Goal: Information Seeking & Learning: Learn about a topic

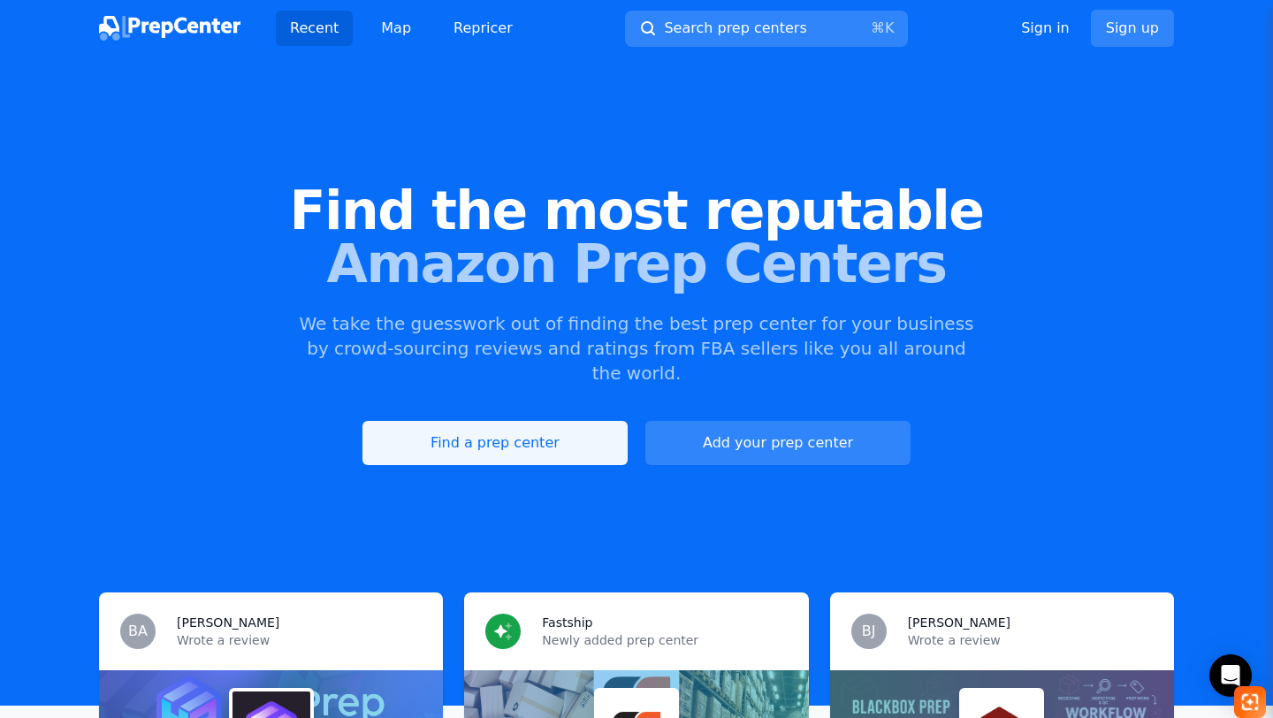
click at [513, 423] on link "Find a prep center" at bounding box center [494, 443] width 265 height 44
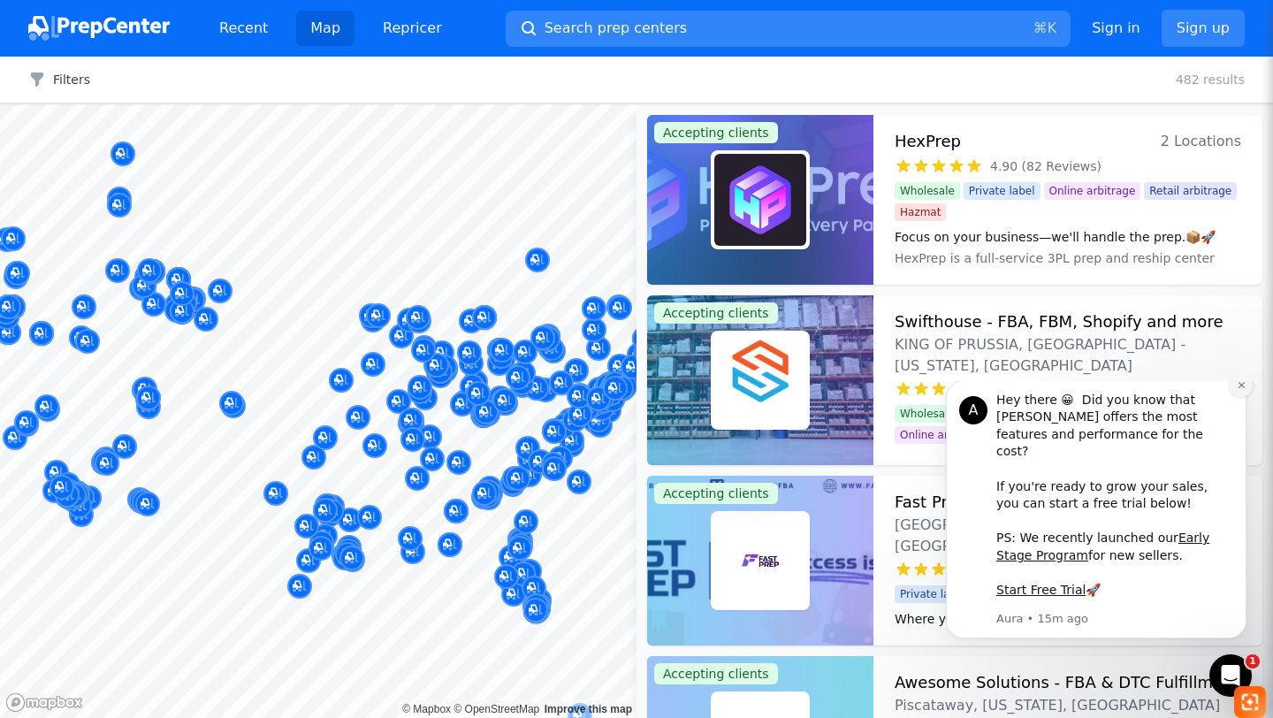
click at [1244, 390] on icon "Dismiss notification" at bounding box center [1242, 385] width 10 height 10
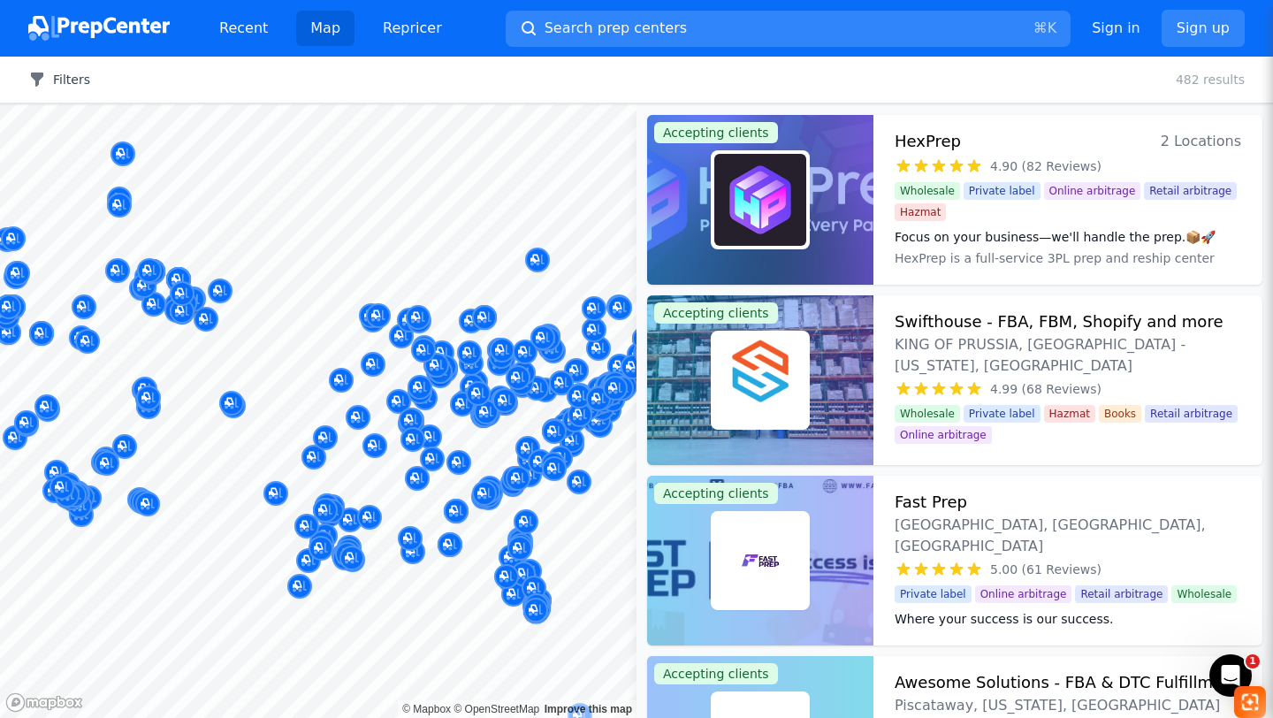
click at [69, 75] on button "Filters" at bounding box center [59, 80] width 62 height 18
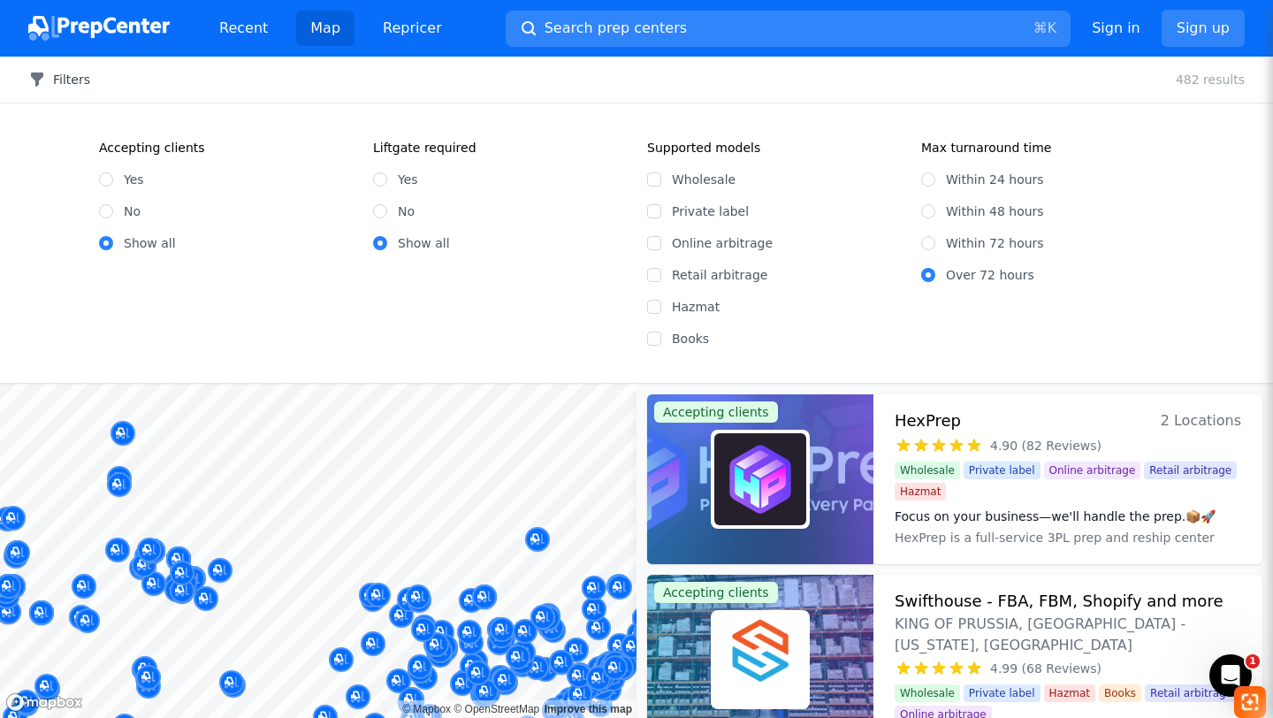
click at [69, 84] on button "Filters" at bounding box center [59, 80] width 62 height 18
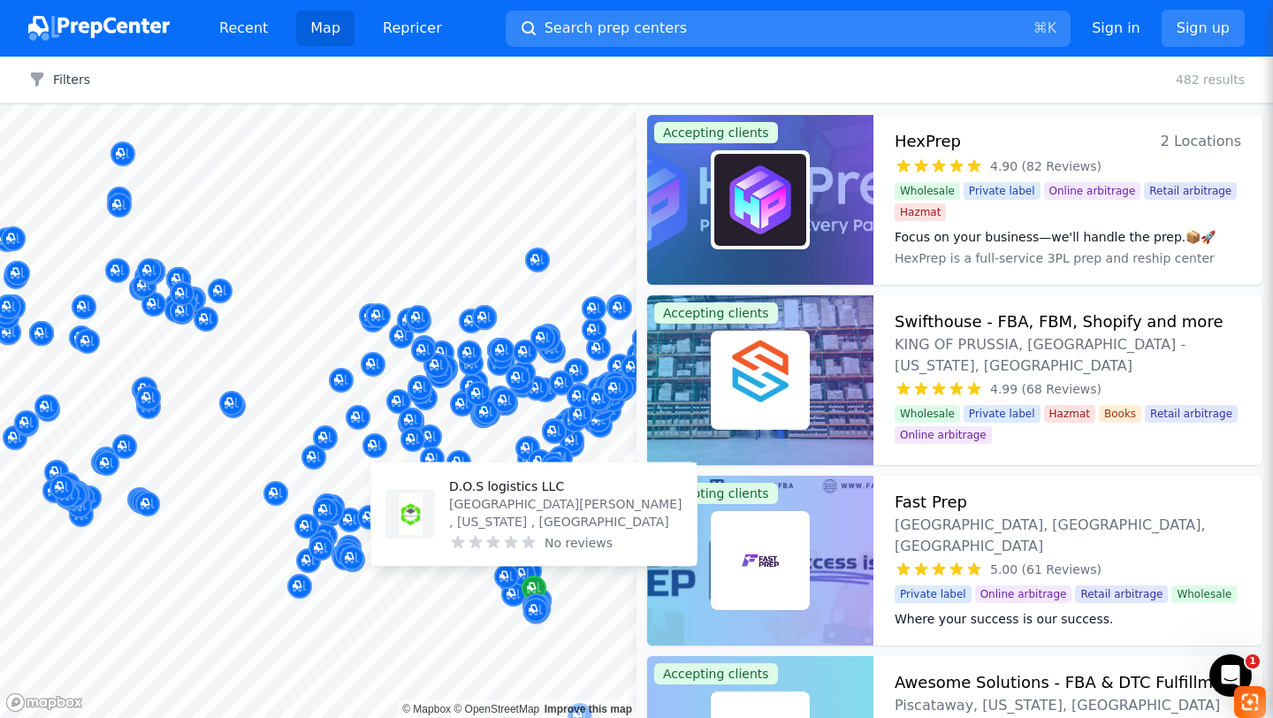
click at [528, 583] on icon "Map marker" at bounding box center [534, 588] width 14 height 18
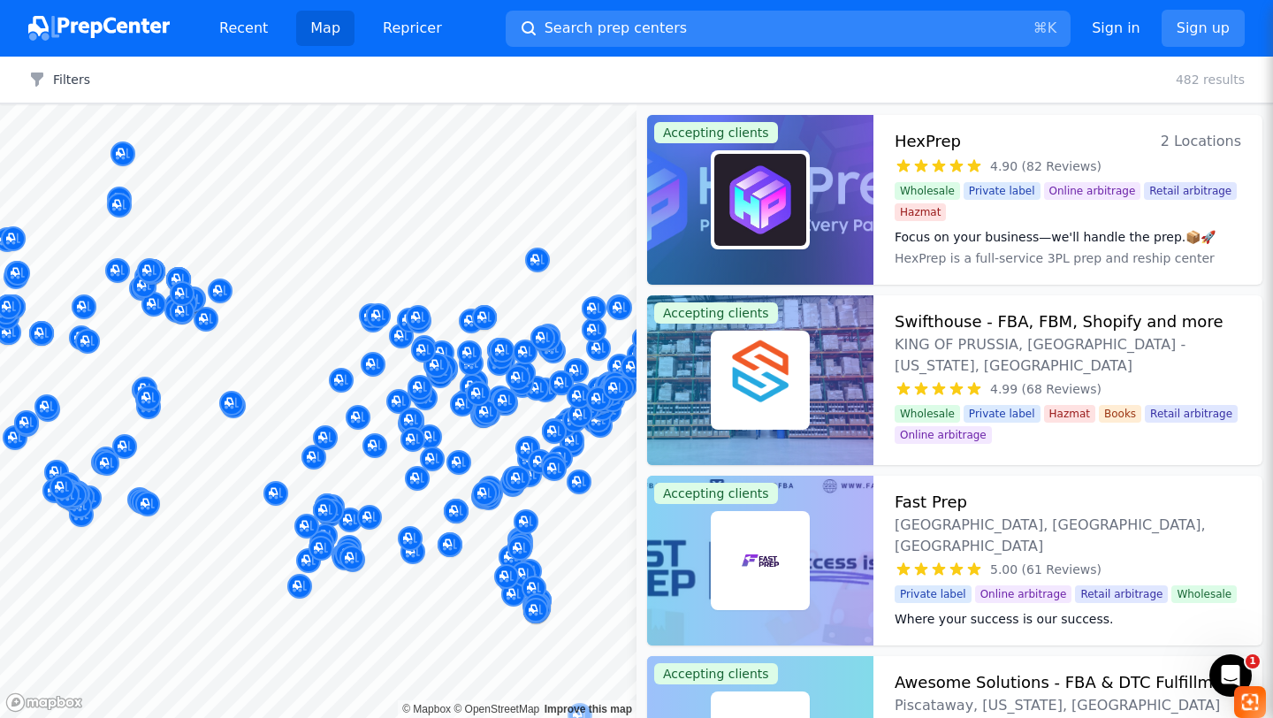
click at [515, 588] on div at bounding box center [536, 591] width 340 height 14
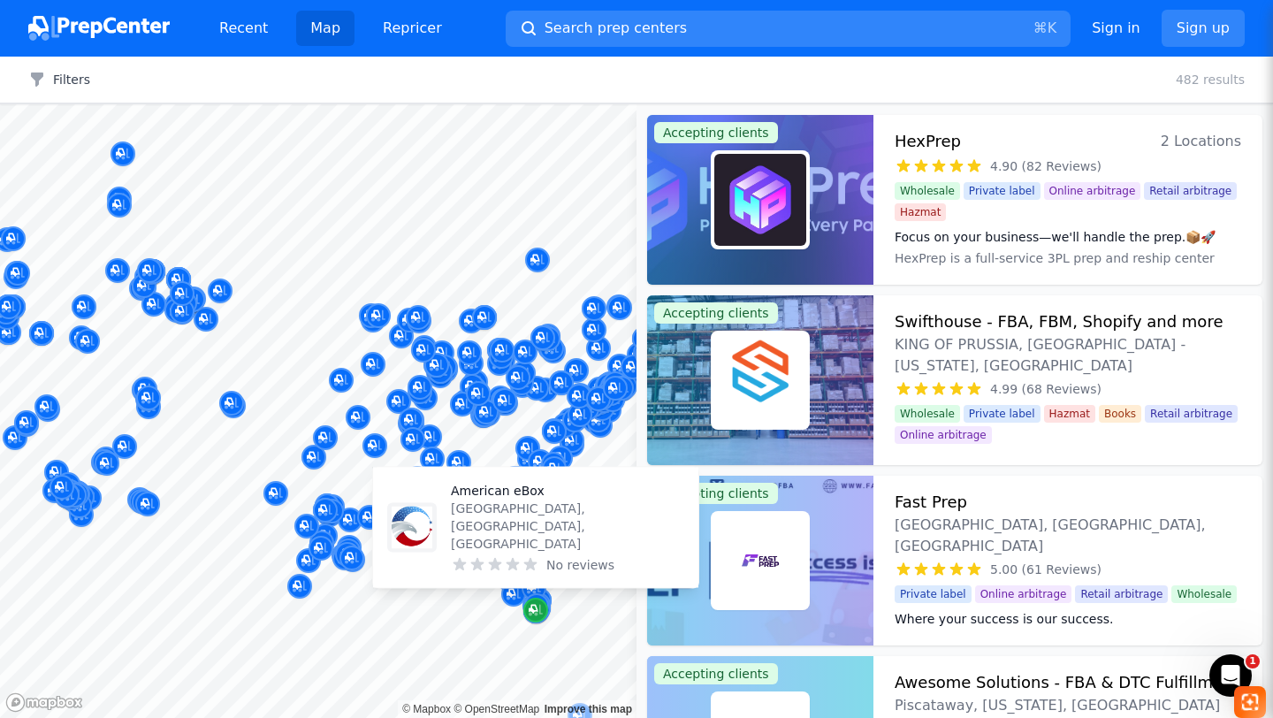
click at [543, 608] on div "Map marker" at bounding box center [535, 610] width 25 height 25
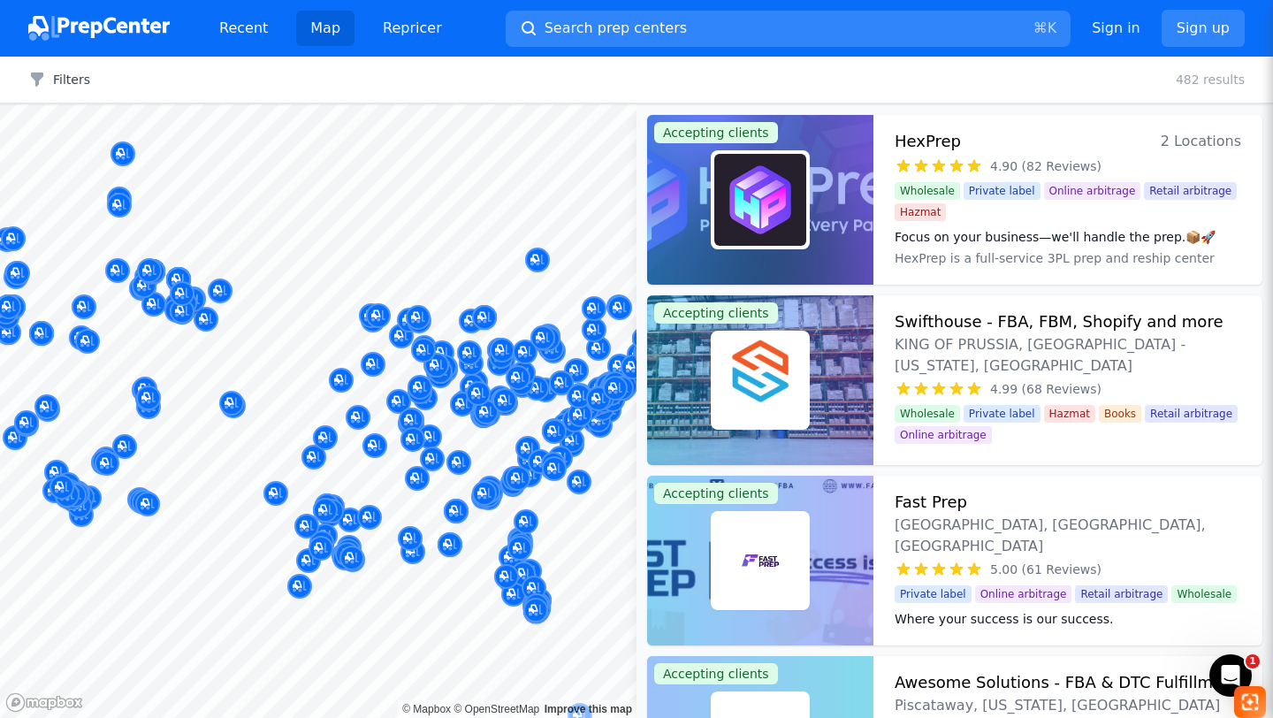
click at [538, 596] on div at bounding box center [536, 591] width 340 height 14
click at [531, 587] on div at bounding box center [536, 591] width 340 height 14
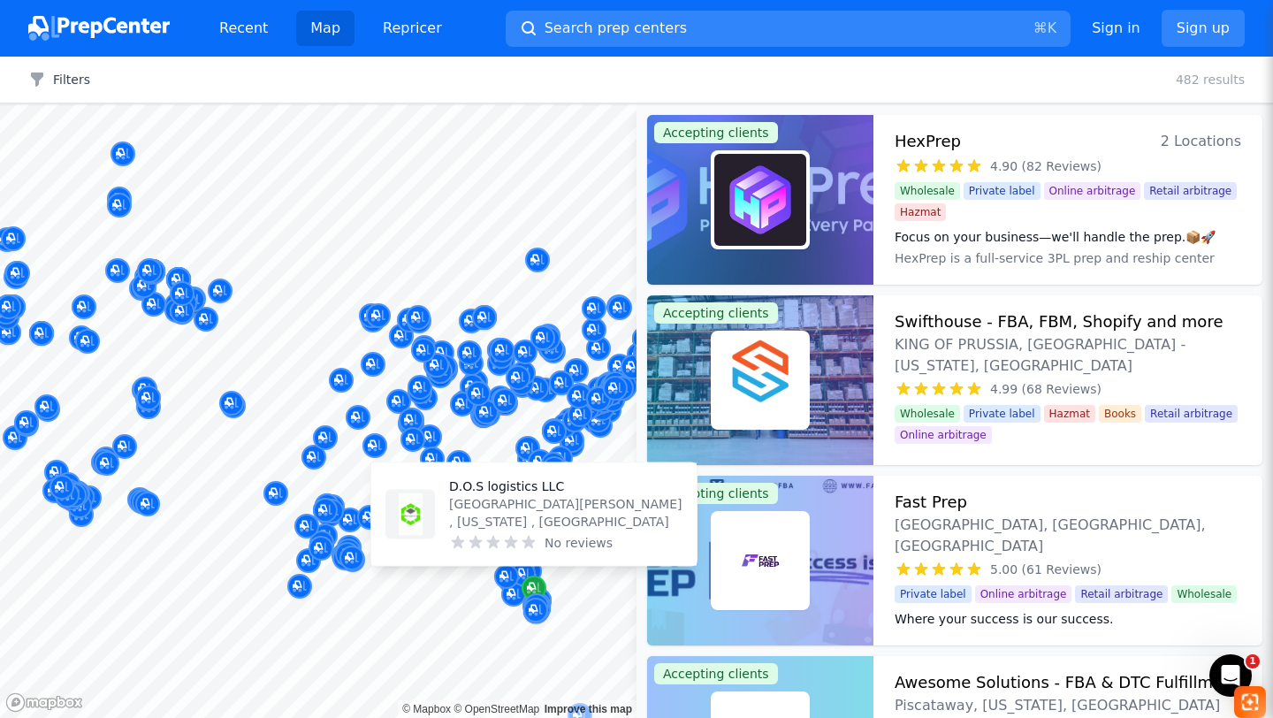
click at [533, 582] on icon "Map marker" at bounding box center [534, 588] width 14 height 18
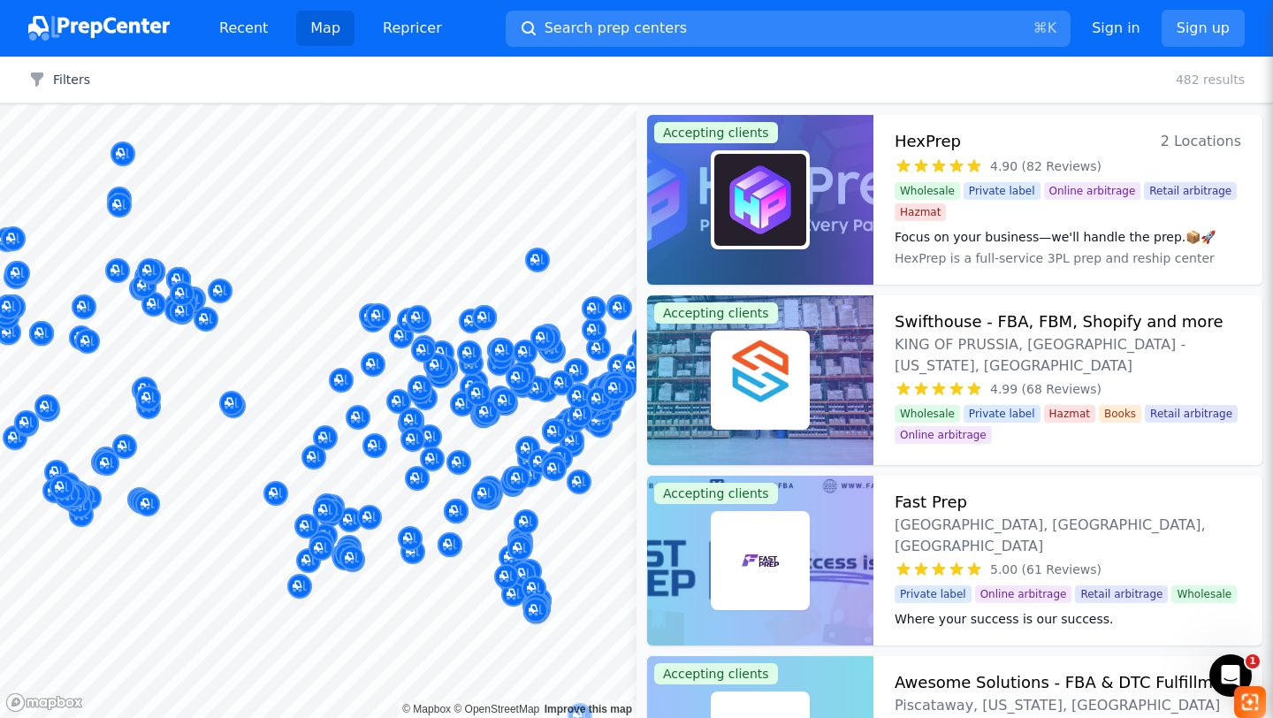
click at [534, 587] on div at bounding box center [536, 591] width 340 height 14
click at [520, 574] on div at bounding box center [534, 569] width 340 height 14
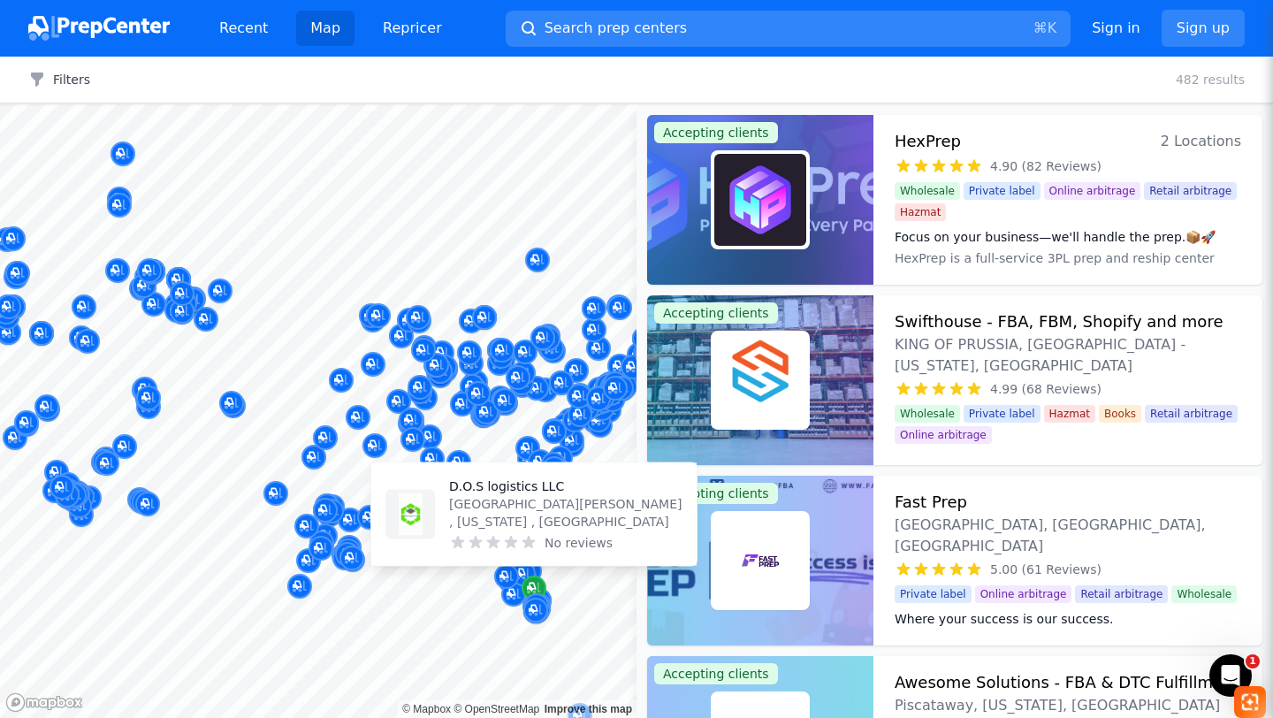
click at [525, 583] on div "Map marker" at bounding box center [534, 588] width 25 height 25
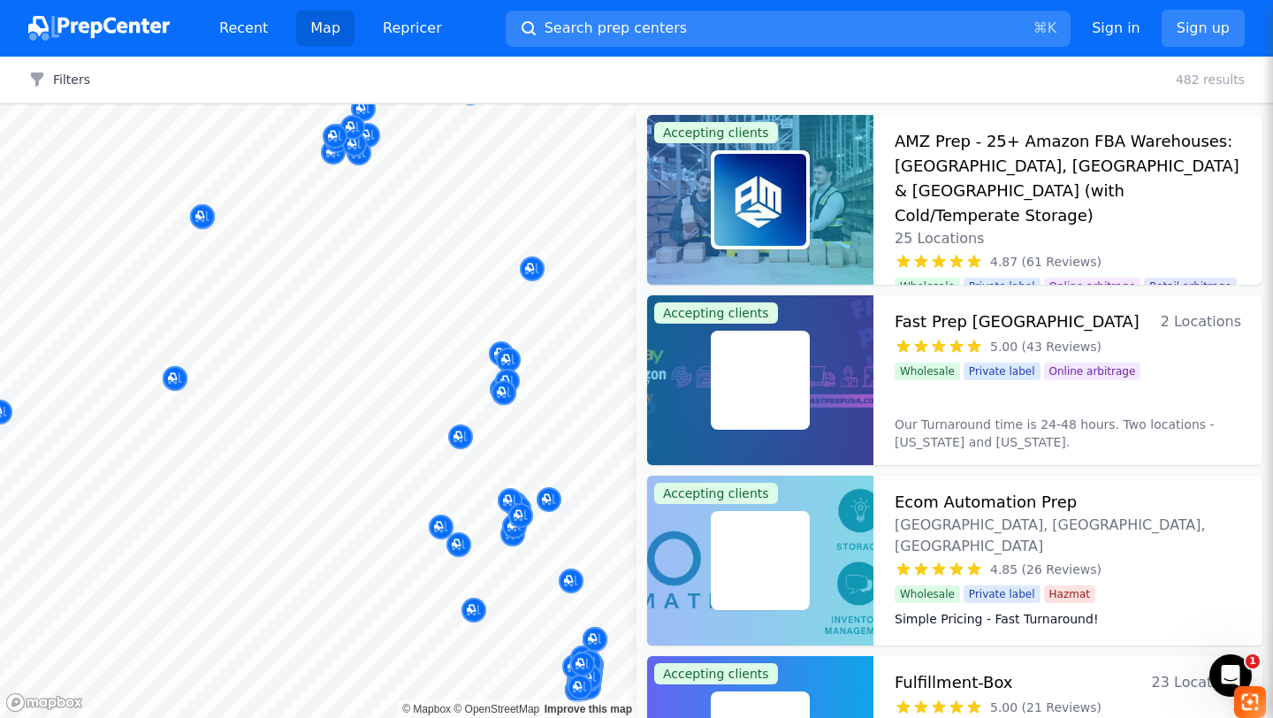
click at [382, 436] on body "Recent Map Repricer Search prep centers ⌘ K Open main menu Sign in Sign up Filt…" at bounding box center [636, 359] width 1273 height 718
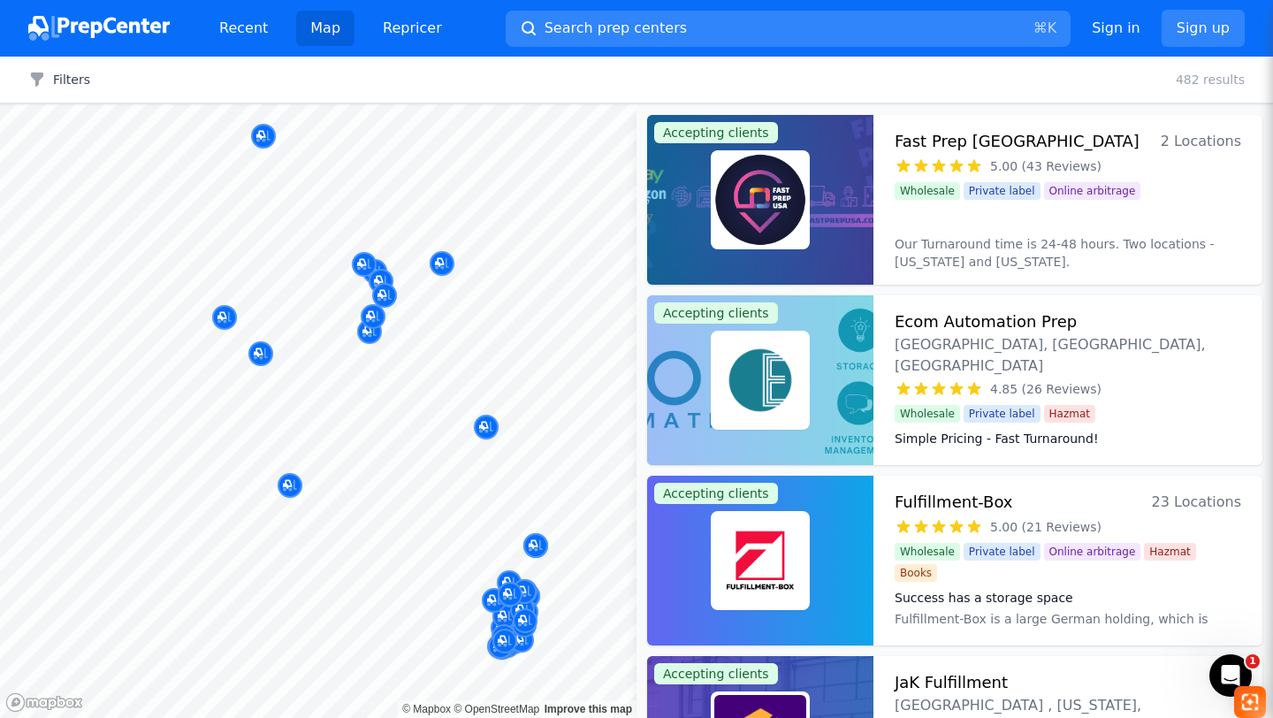
click at [534, 548] on div at bounding box center [524, 555] width 340 height 14
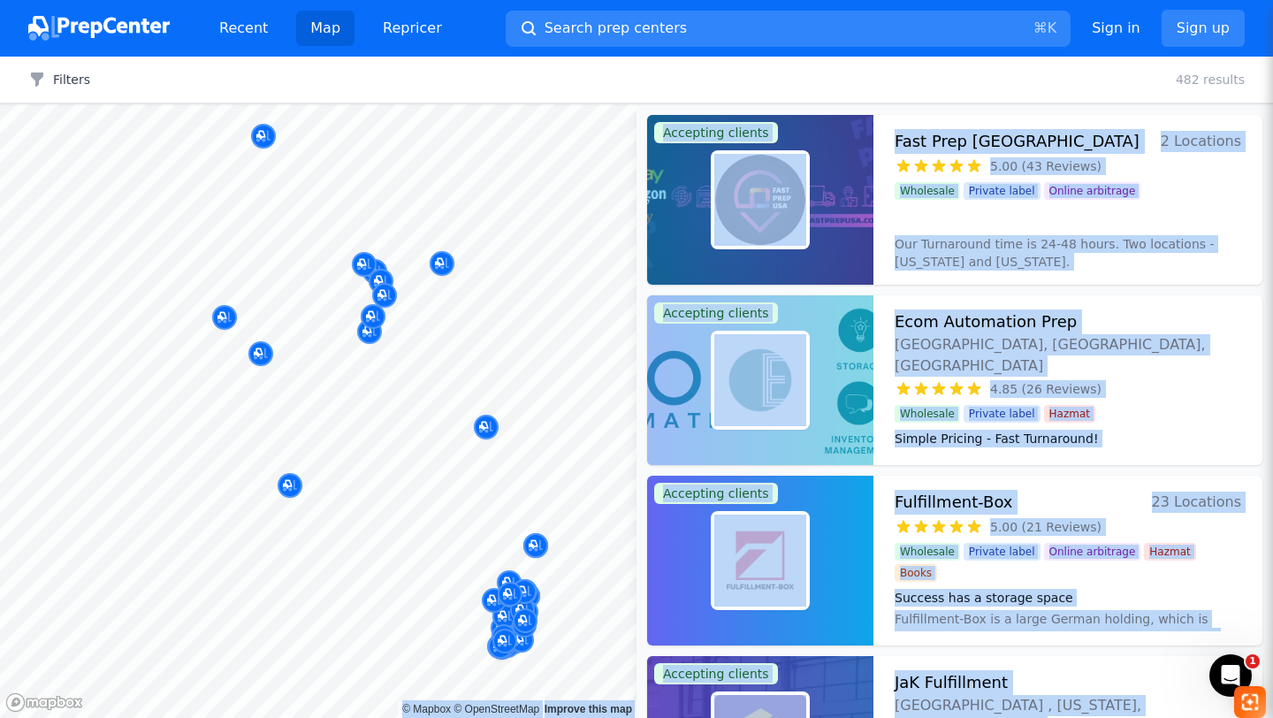
click at [502, 673] on body "Recent Map Repricer Search prep centers ⌘ K Open main menu Sign in Sign up Filt…" at bounding box center [636, 359] width 1273 height 718
click at [534, 542] on div at bounding box center [511, 538] width 340 height 14
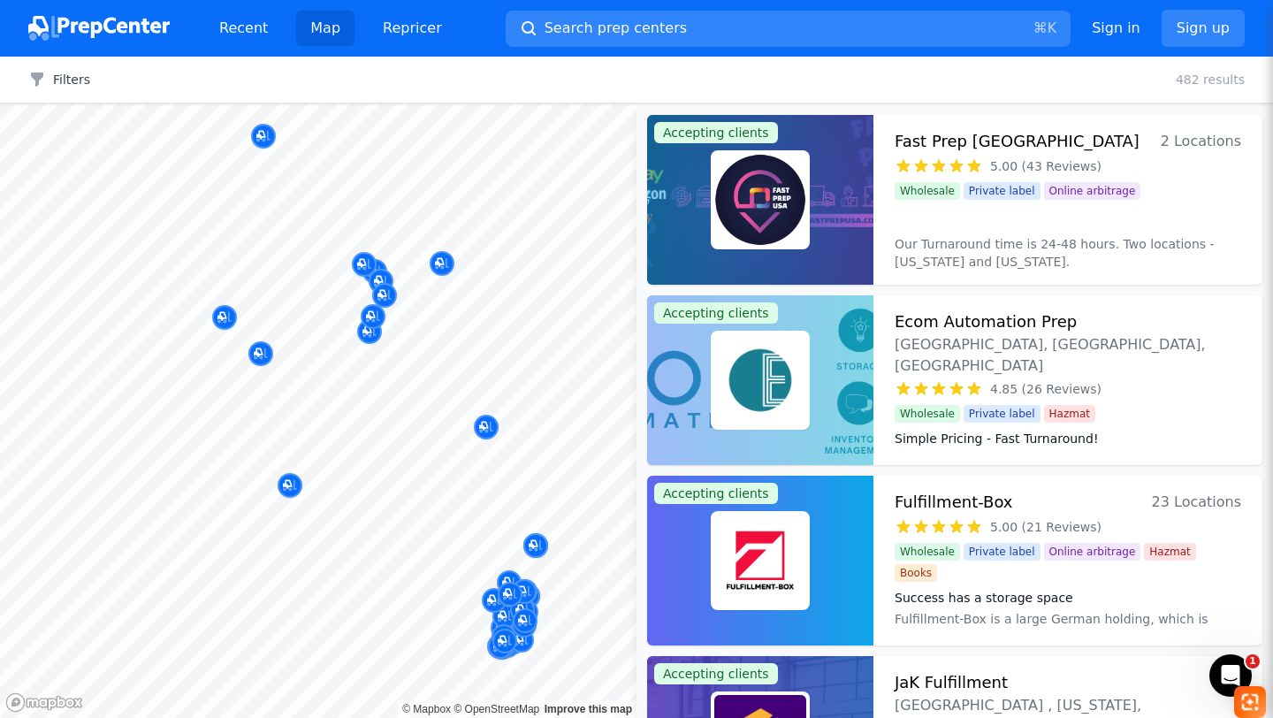
click at [537, 552] on div at bounding box center [524, 555] width 340 height 14
click at [535, 548] on div at bounding box center [524, 555] width 340 height 14
click at [535, 555] on div at bounding box center [571, 562] width 340 height 14
click at [538, 544] on div at bounding box center [511, 538] width 340 height 14
click at [774, 202] on img at bounding box center [760, 200] width 92 height 92
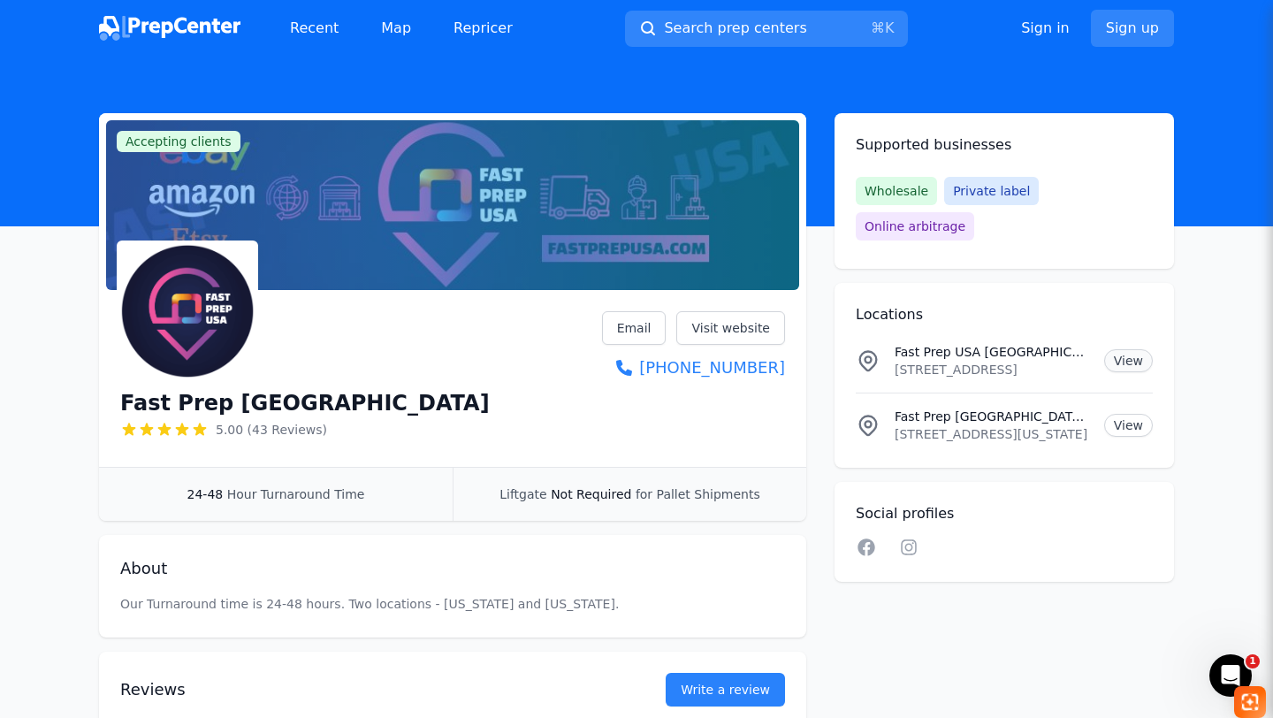
click at [1118, 349] on link "View" at bounding box center [1128, 360] width 49 height 23
click at [1133, 414] on link "View" at bounding box center [1128, 425] width 49 height 23
click at [197, 317] on img at bounding box center [187, 311] width 134 height 134
click at [720, 332] on link "Visit website" at bounding box center [730, 328] width 109 height 34
